Goal: Transaction & Acquisition: Book appointment/travel/reservation

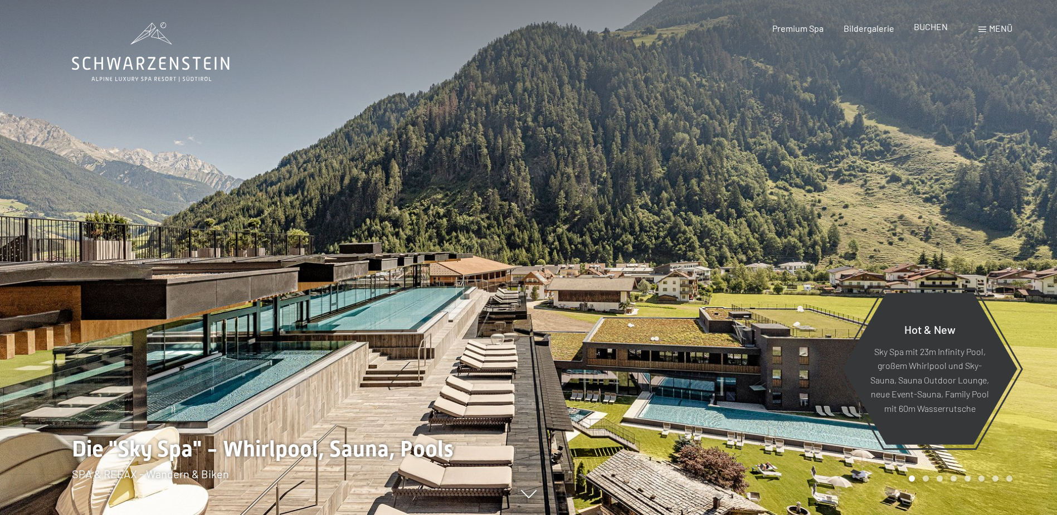
click at [935, 29] on span "BUCHEN" at bounding box center [931, 26] width 34 height 11
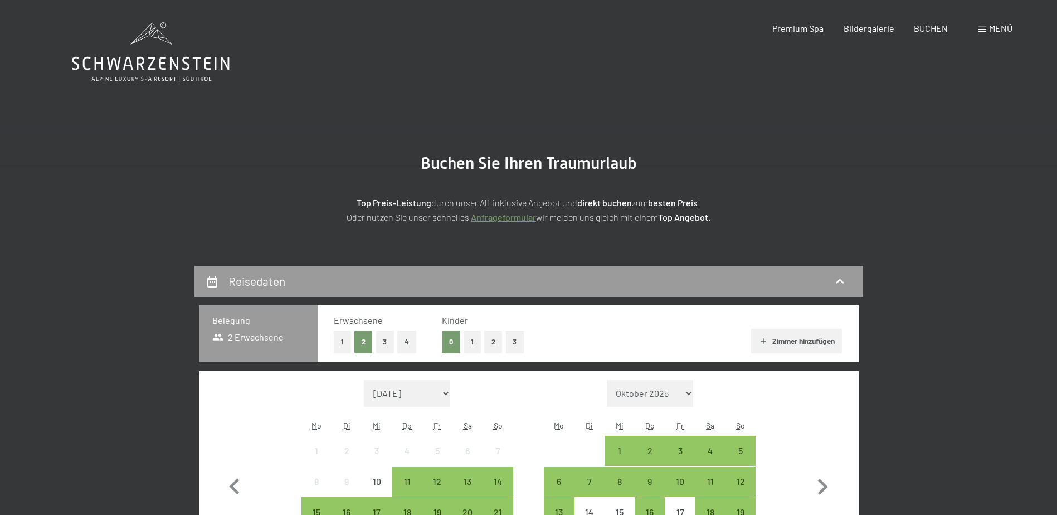
click at [979, 29] on span at bounding box center [982, 30] width 8 height 6
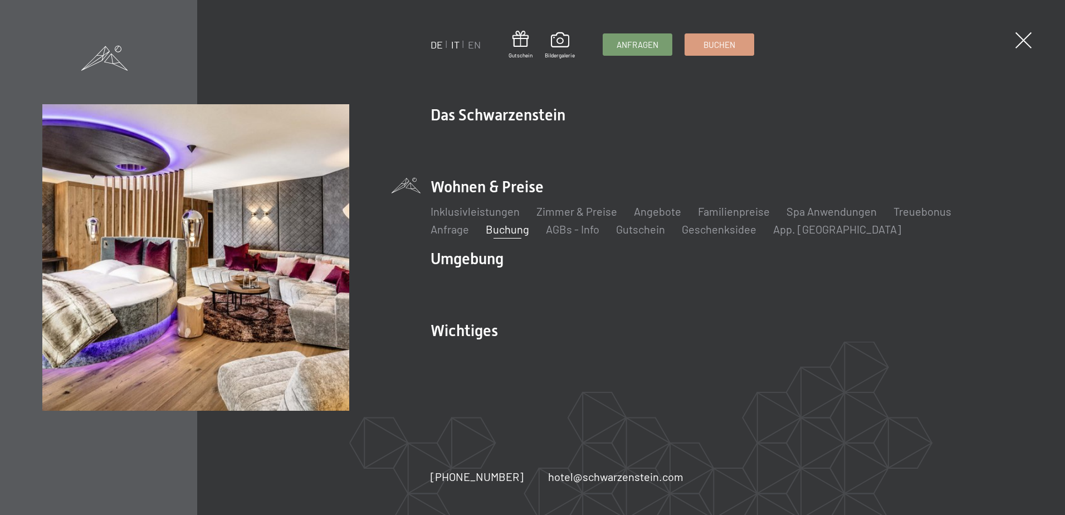
click at [456, 44] on link "IT" at bounding box center [455, 44] width 8 height 12
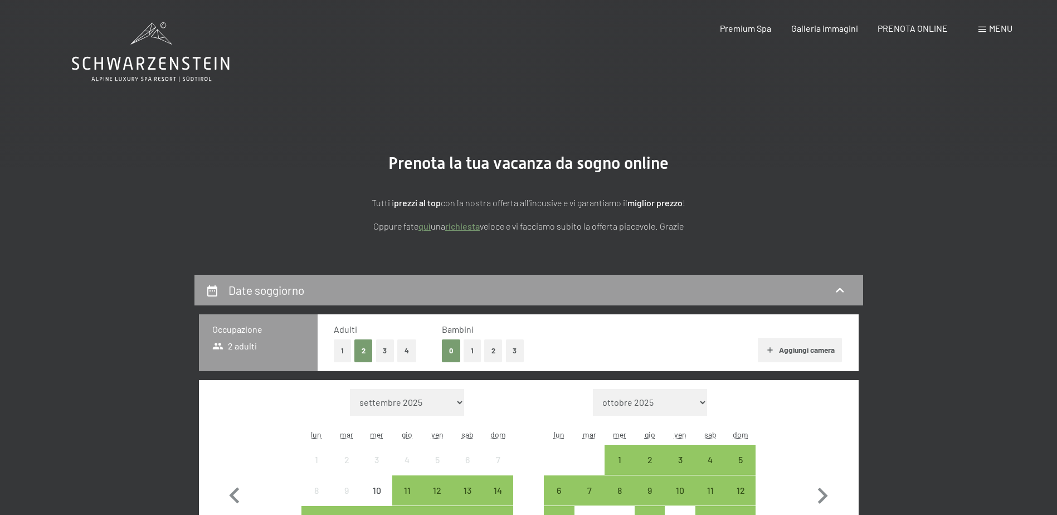
click at [473, 352] on button "1" at bounding box center [471, 350] width 17 height 23
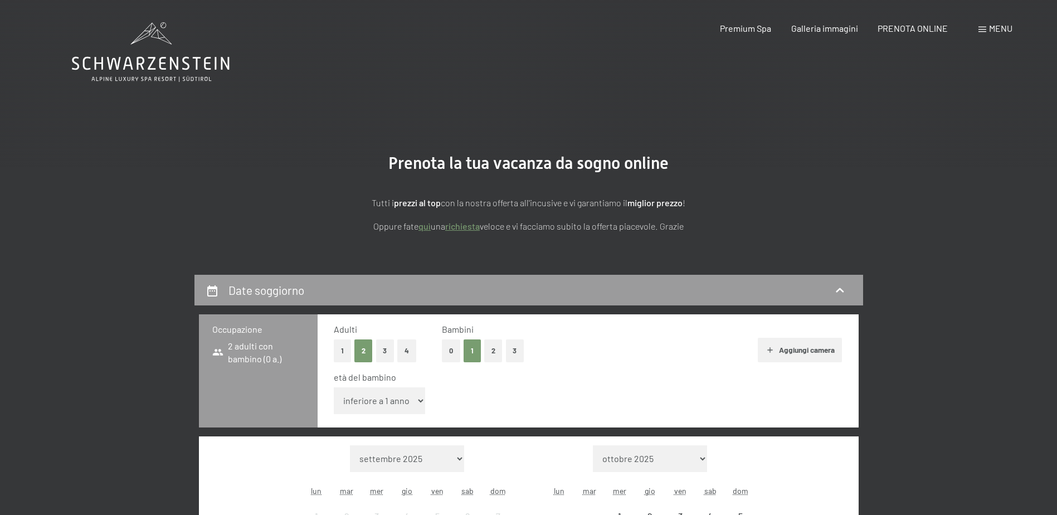
click at [420, 402] on select "inferiore a 1 anno 1 anno 2 anni 3 anni 4 anni 5 anni 6 anni 7 anni 8 anni 9 an…" at bounding box center [380, 400] width 92 height 27
select select "11"
click at [334, 387] on select "inferiore a 1 anno 1 anno 2 anni 3 anni 4 anni 5 anni 6 anni 7 anni 8 anni 9 an…" at bounding box center [380, 400] width 92 height 27
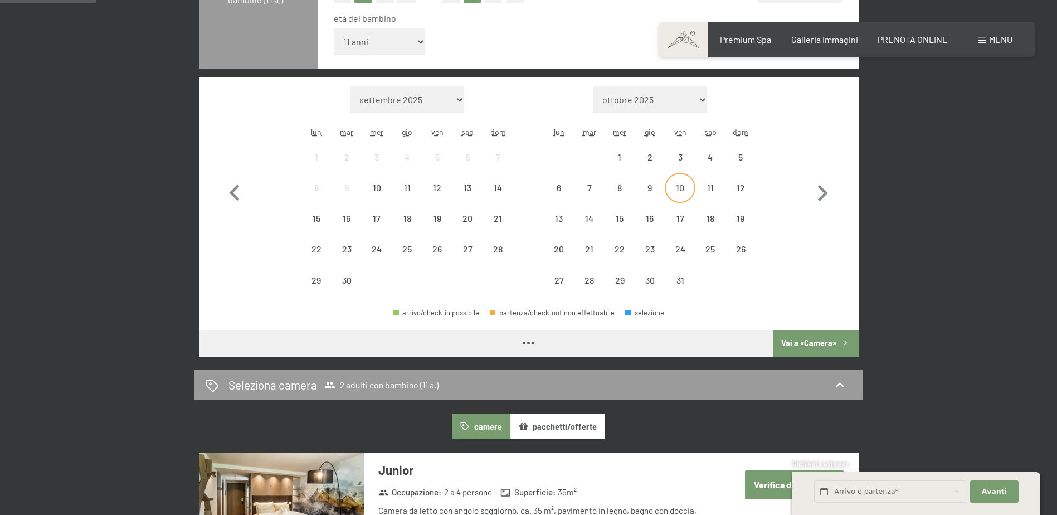
scroll to position [390, 0]
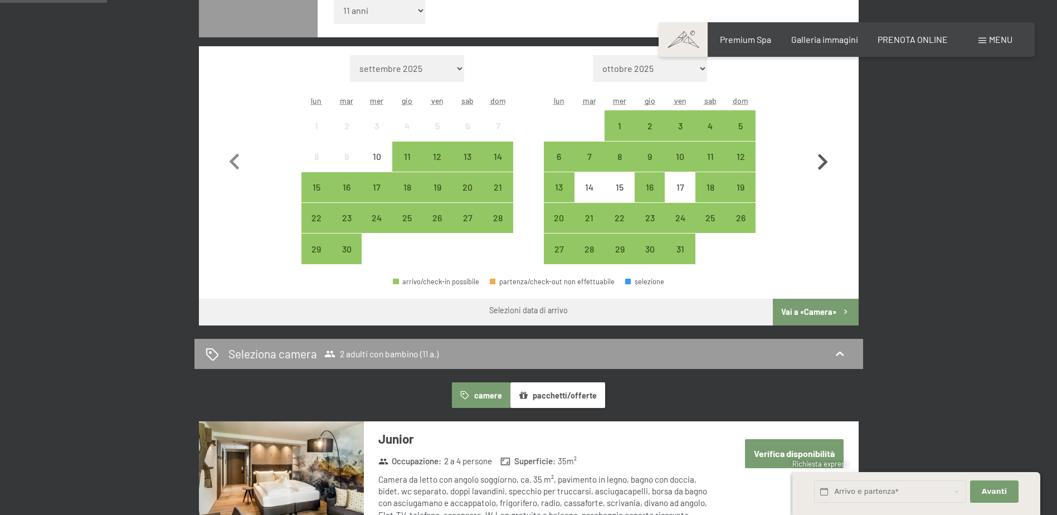
click at [823, 157] on icon "button" at bounding box center [822, 162] width 32 height 32
select select "2025-10-01"
select select "2025-11-01"
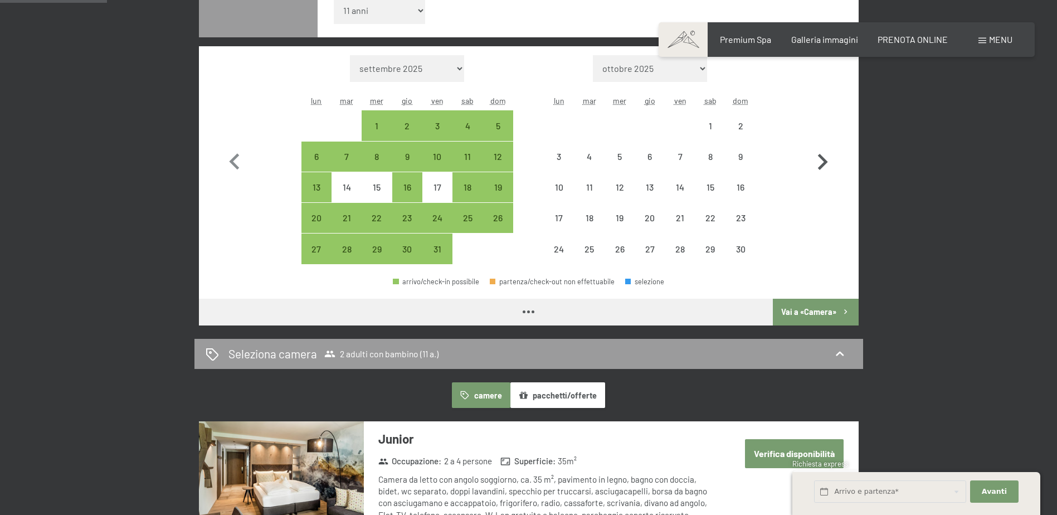
click at [823, 157] on icon "button" at bounding box center [822, 162] width 32 height 32
select select "2025-11-01"
select select "2025-12-01"
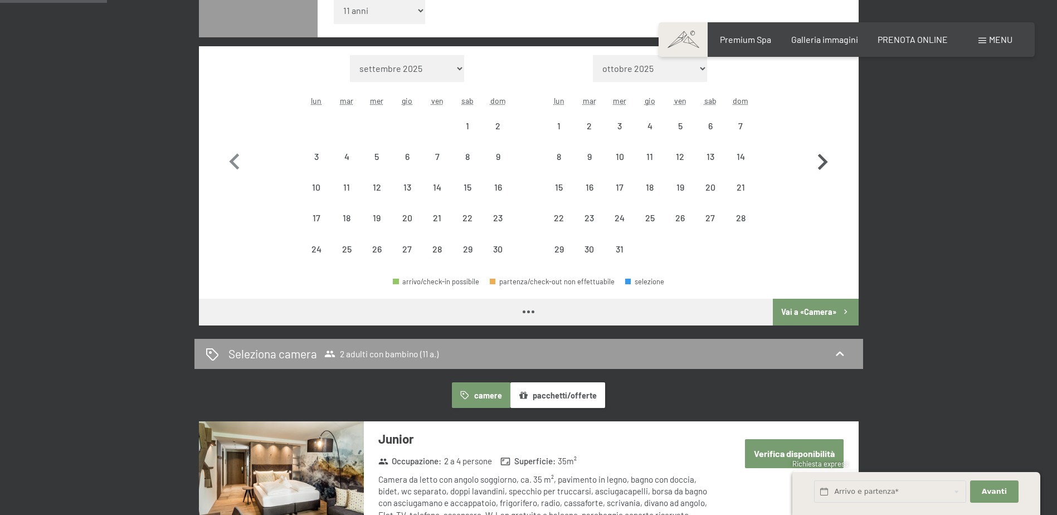
select select "2025-11-01"
select select "2025-12-01"
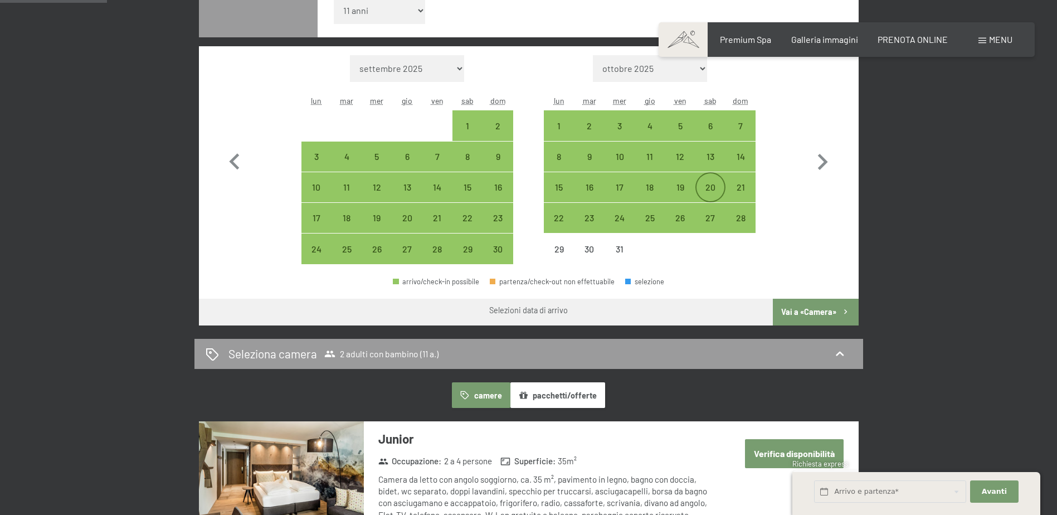
click at [706, 185] on div "20" at bounding box center [710, 197] width 28 height 28
select select "2025-11-01"
select select "2025-12-01"
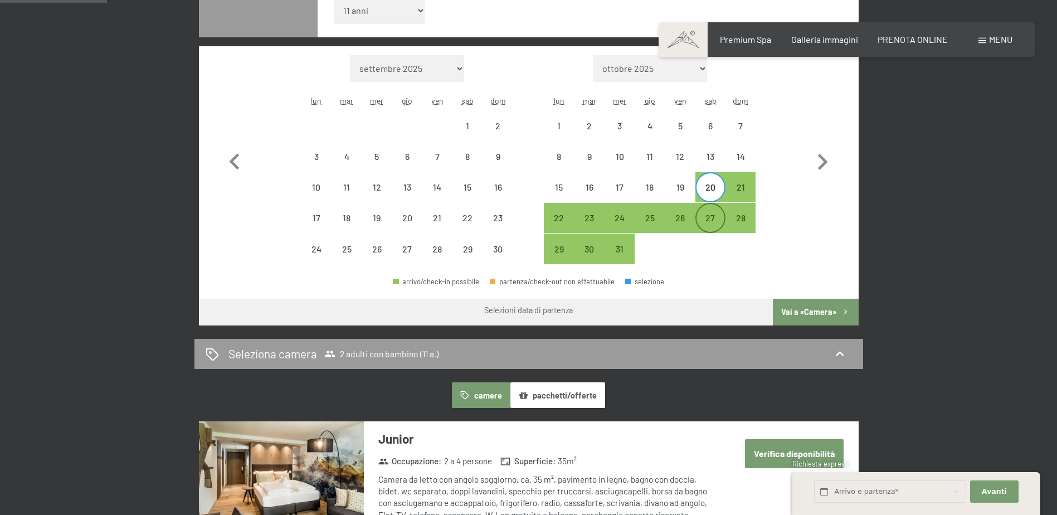
click at [708, 214] on div "27" at bounding box center [710, 227] width 28 height 28
select select "2025-11-01"
select select "2025-12-01"
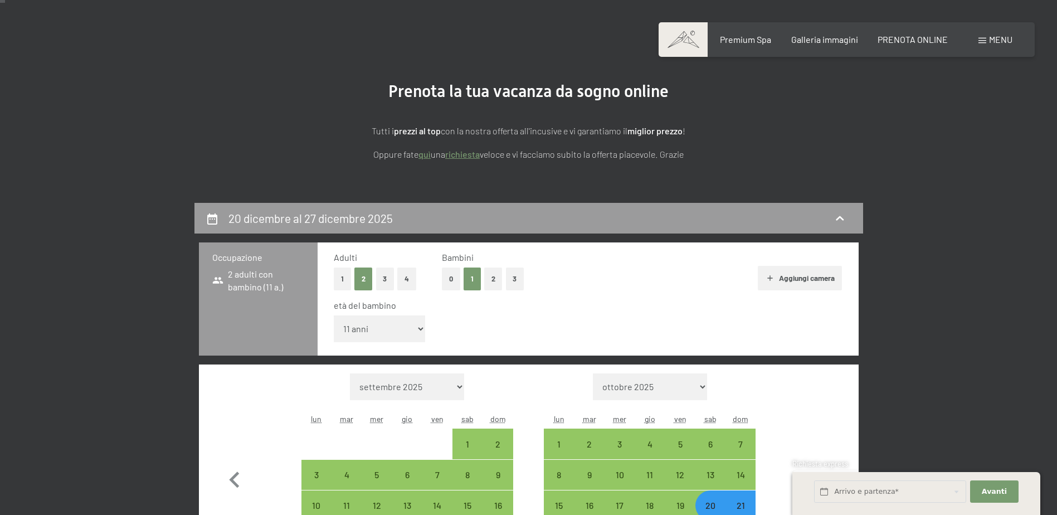
scroll to position [0, 0]
